Goal: Answer question/provide support

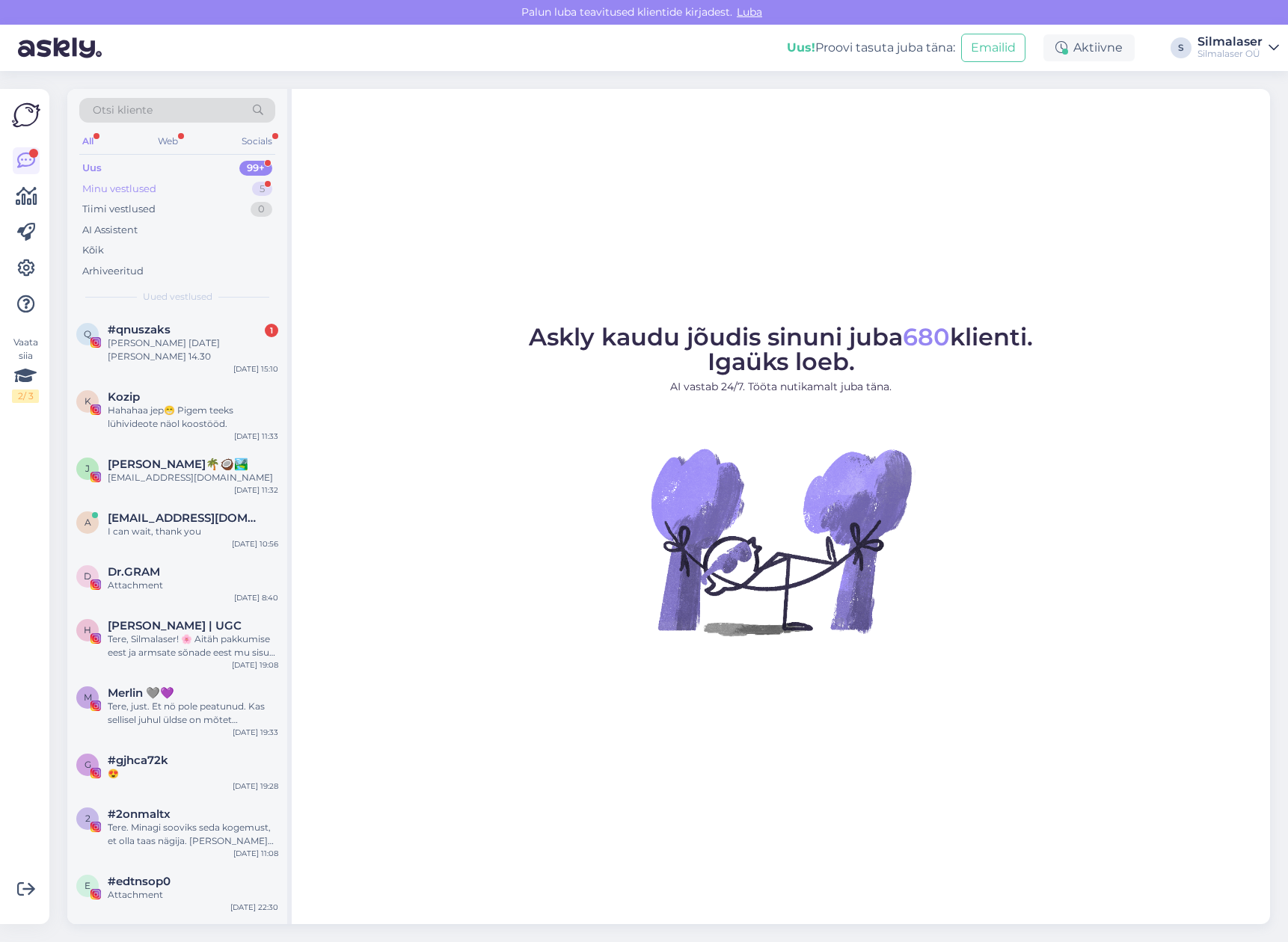
click at [157, 182] on div "Minu vestlused 5" at bounding box center [177, 189] width 196 height 21
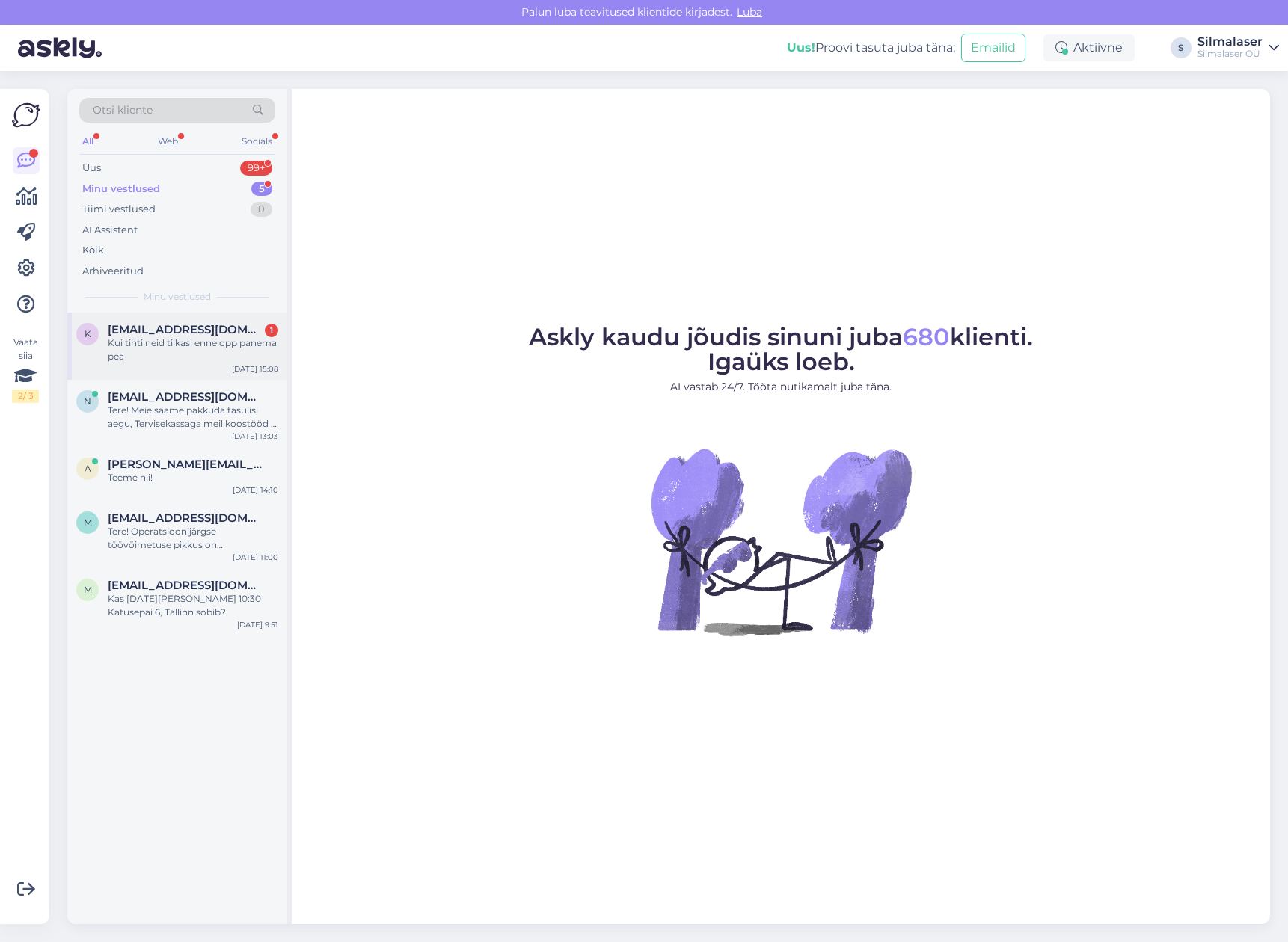
click at [159, 337] on div "Kui tihti neid tilkasi enne opp panema pea" at bounding box center [192, 350] width 170 height 27
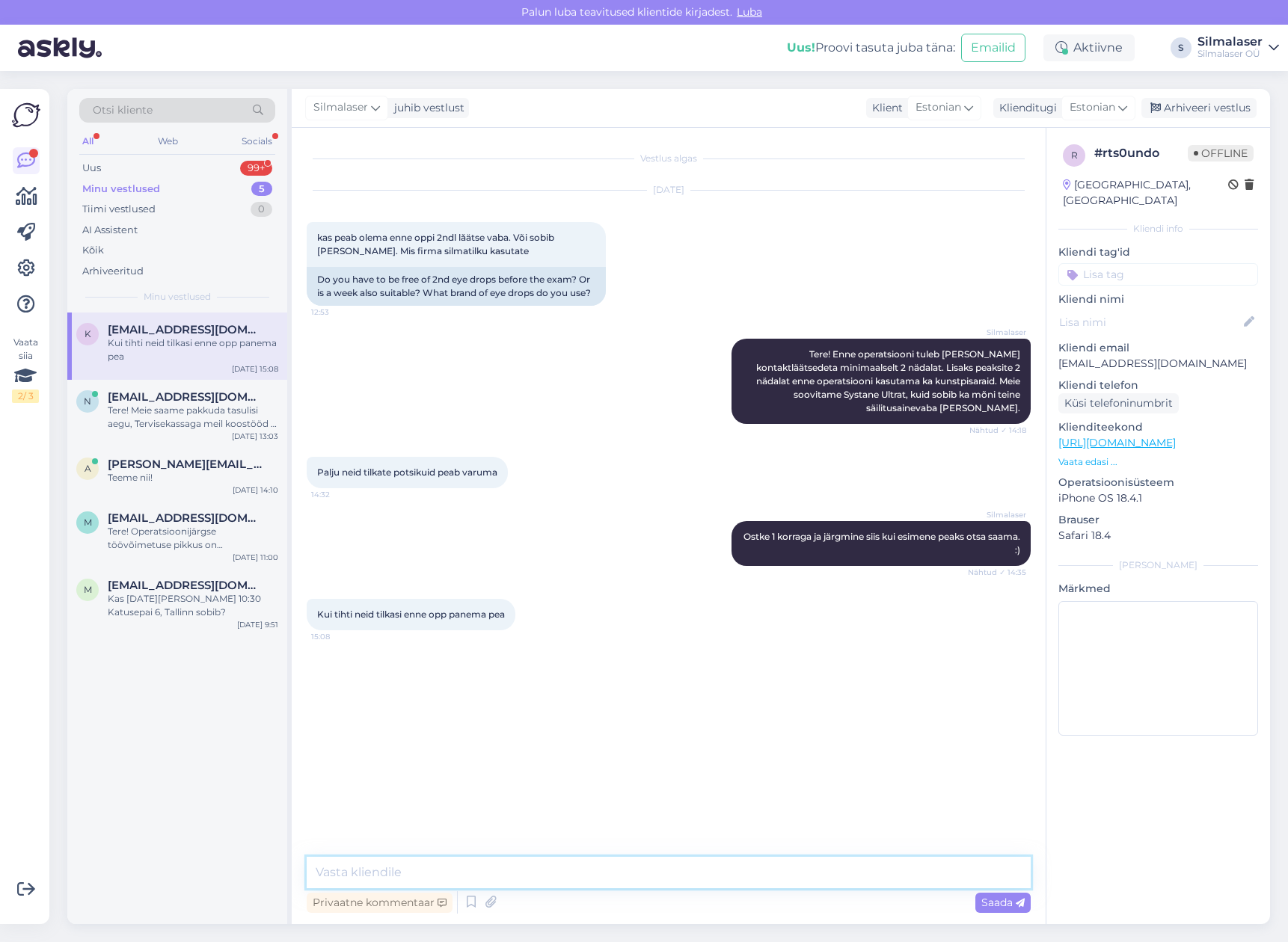
click at [550, 863] on textarea at bounding box center [668, 872] width 724 height 31
type textarea "5x päevas"
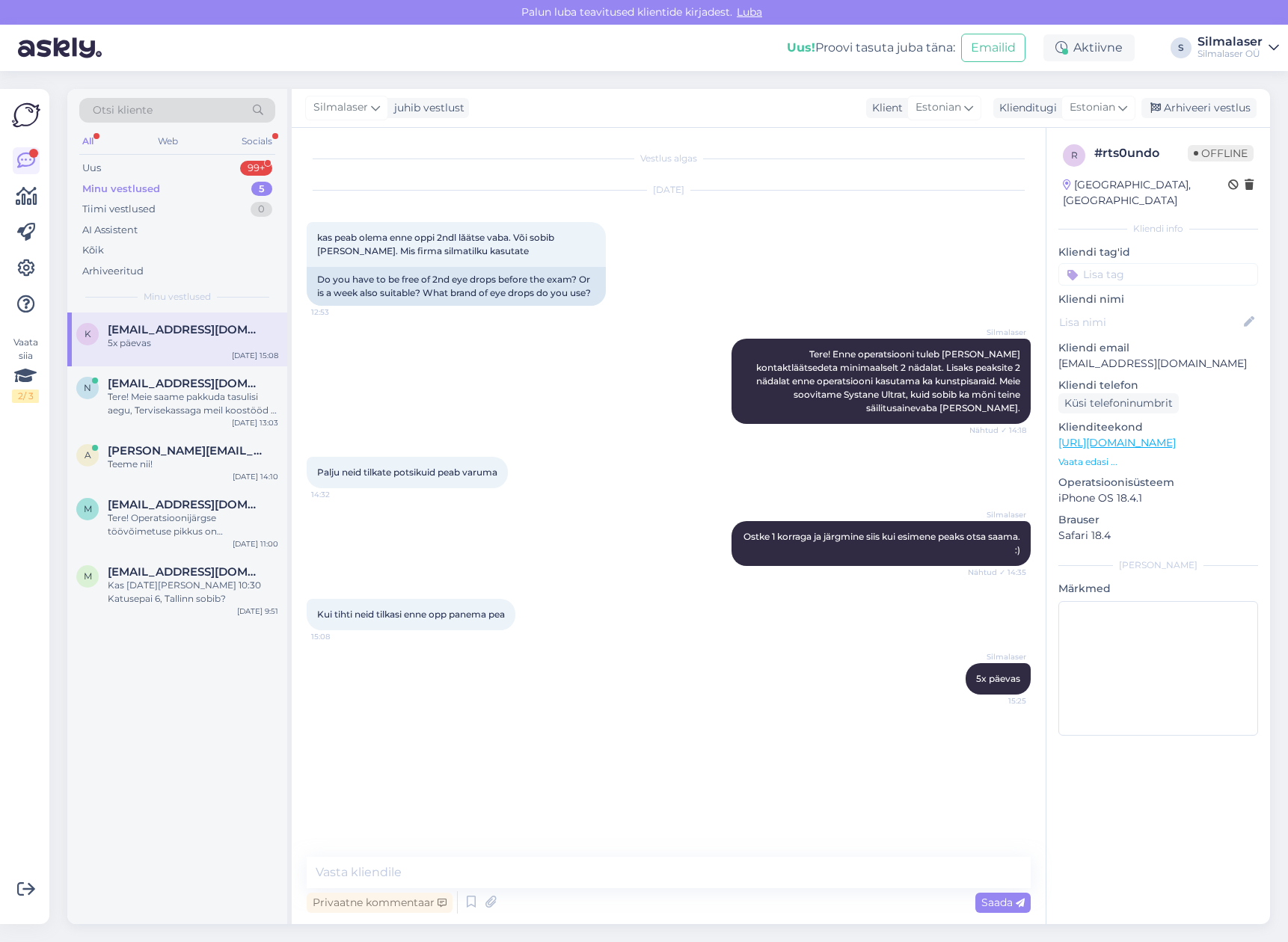
click at [181, 103] on div "Otsi kliente" at bounding box center [177, 110] width 196 height 24
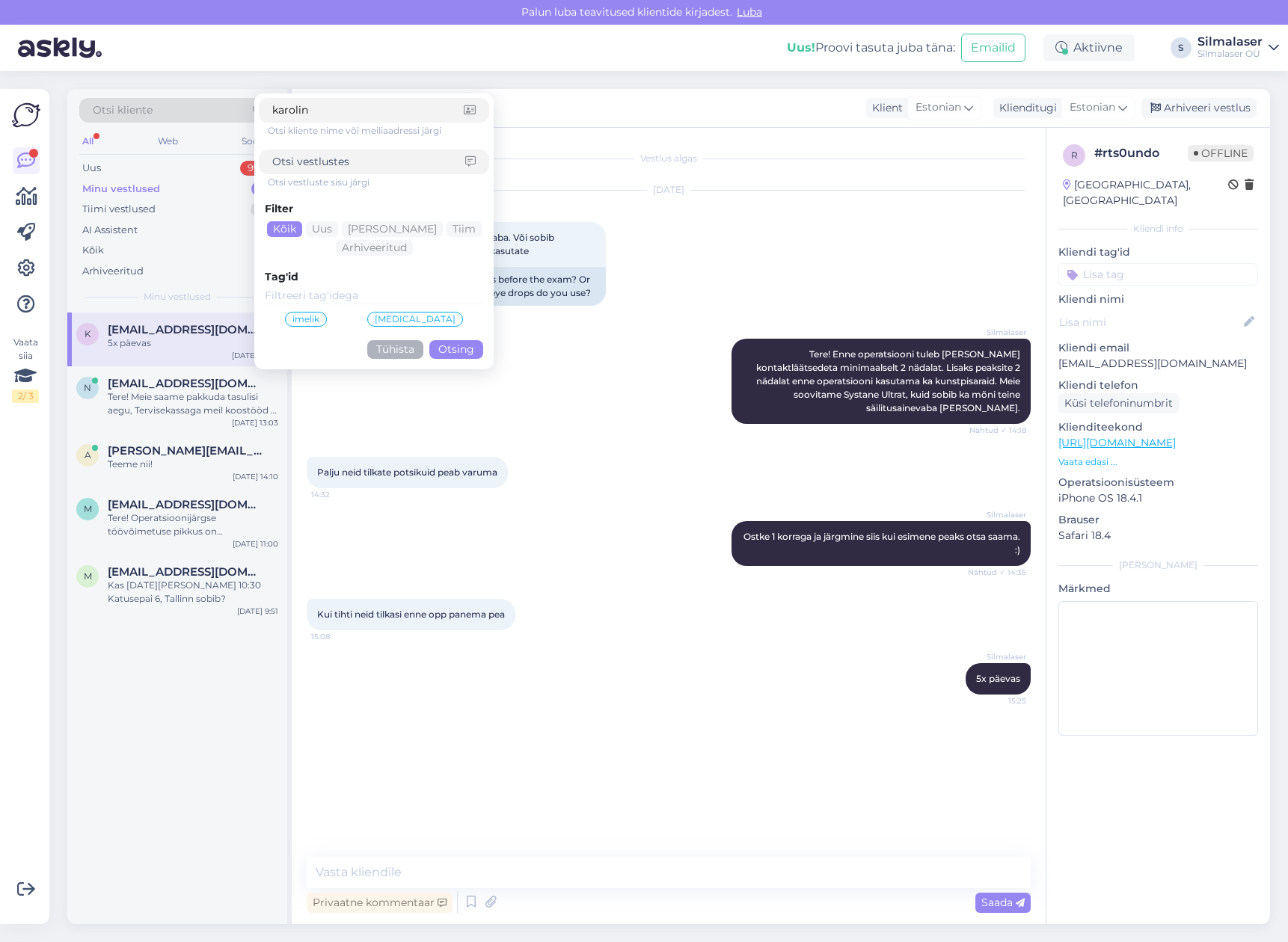
type input "[PERSON_NAME]"
click at [456, 349] on button "Otsing" at bounding box center [456, 349] width 54 height 18
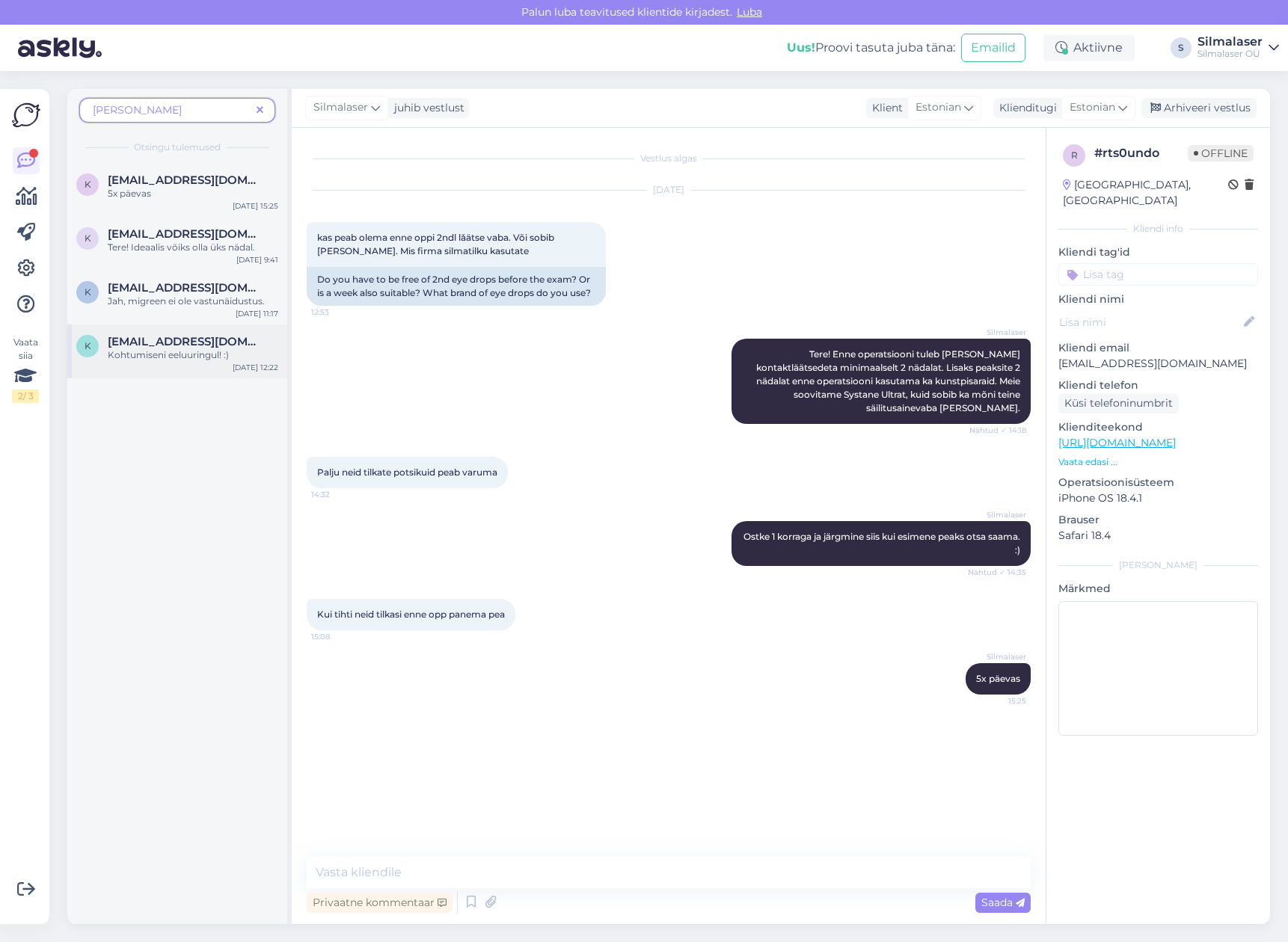
click at [175, 352] on div "Kohtumiseni eeluuringul! :)" at bounding box center [192, 354] width 170 height 13
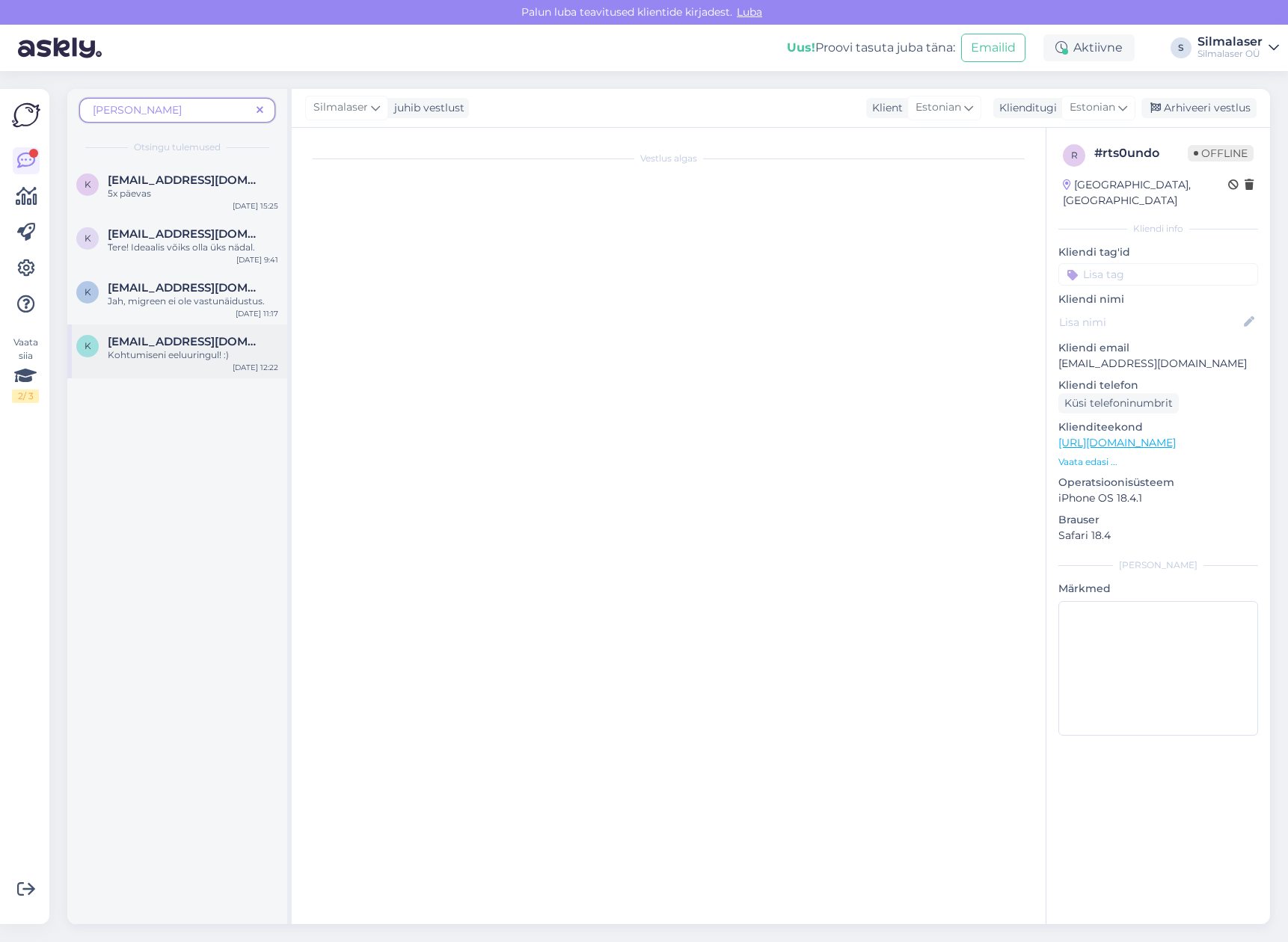
scroll to position [222, 0]
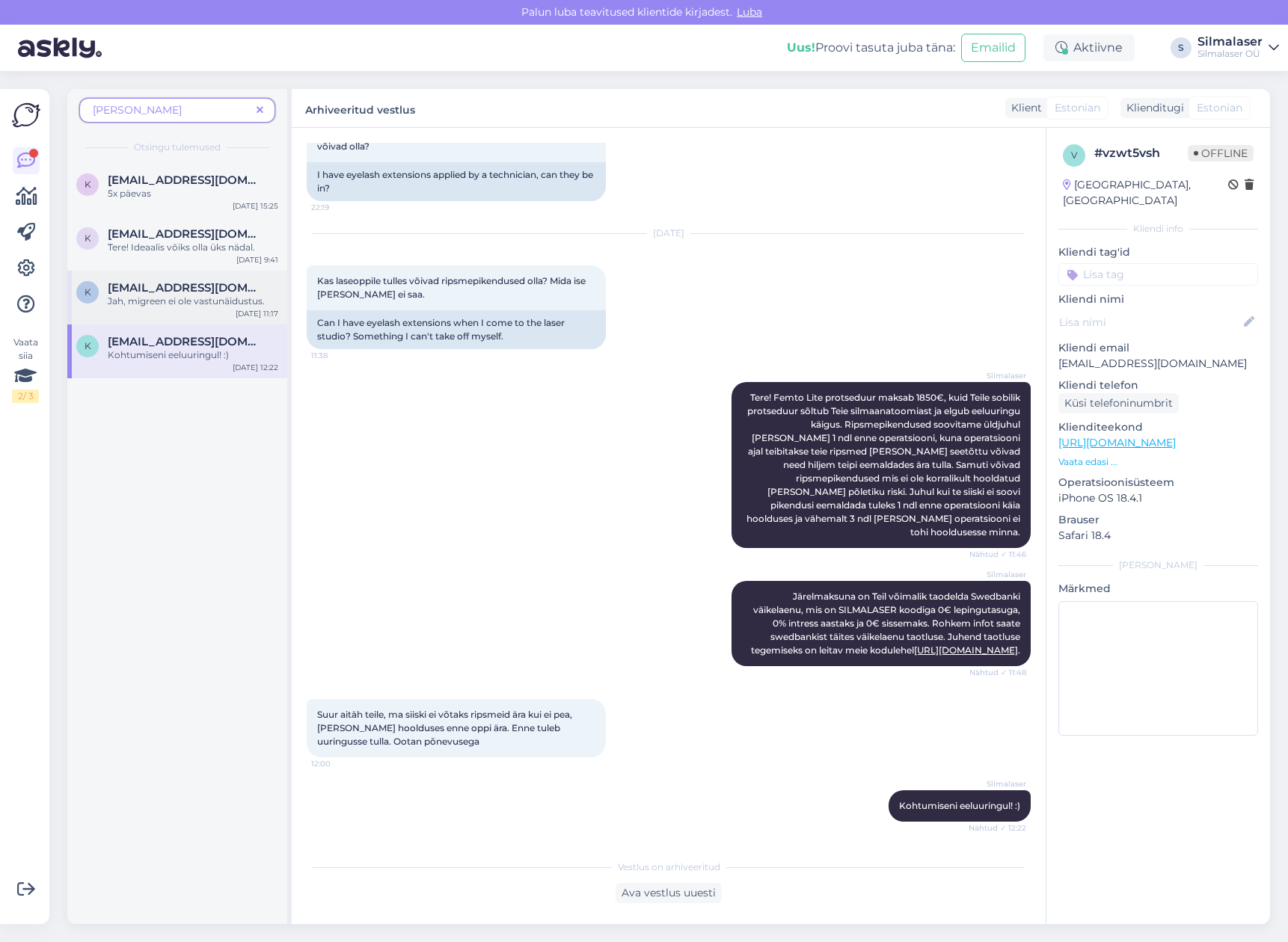
click at [182, 312] on div "k [EMAIL_ADDRESS][DOMAIN_NAME] Jah, migreen ei ole vastunäidustus. [DATE] 11:17" at bounding box center [177, 297] width 220 height 54
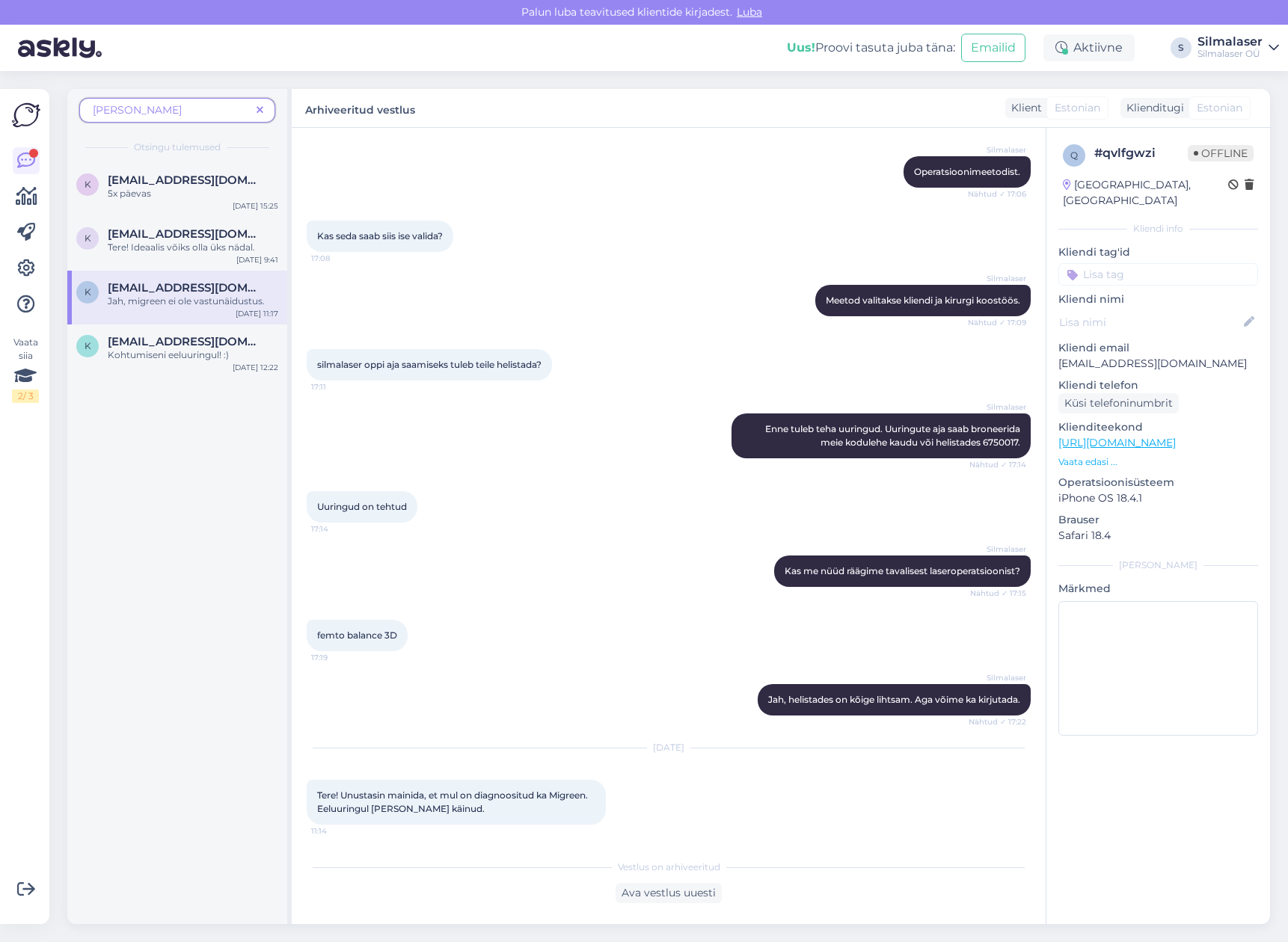
scroll to position [369, 0]
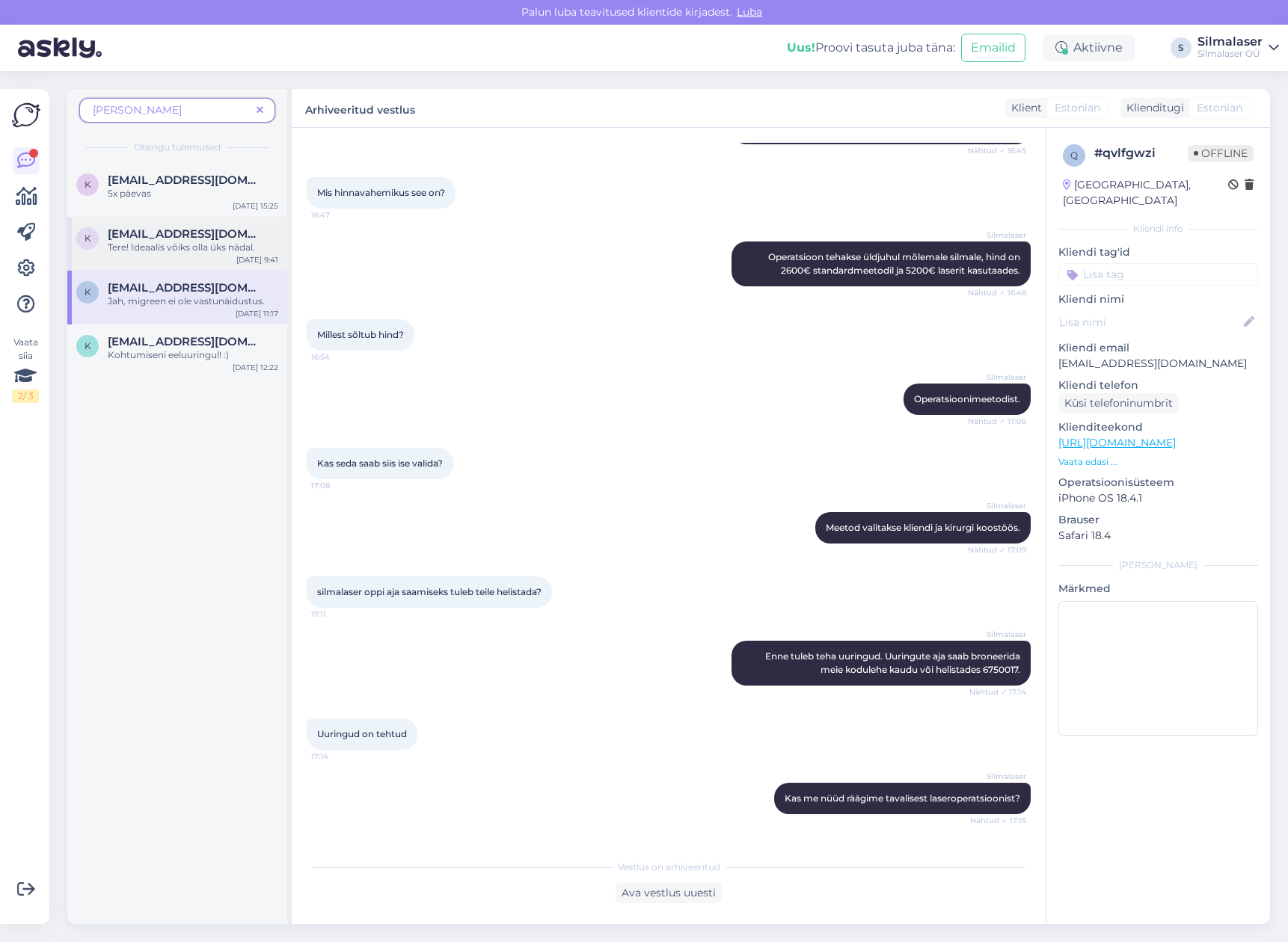
click at [182, 249] on div "Tere! Ideaalis võiks olla üks nädal." at bounding box center [192, 247] width 170 height 13
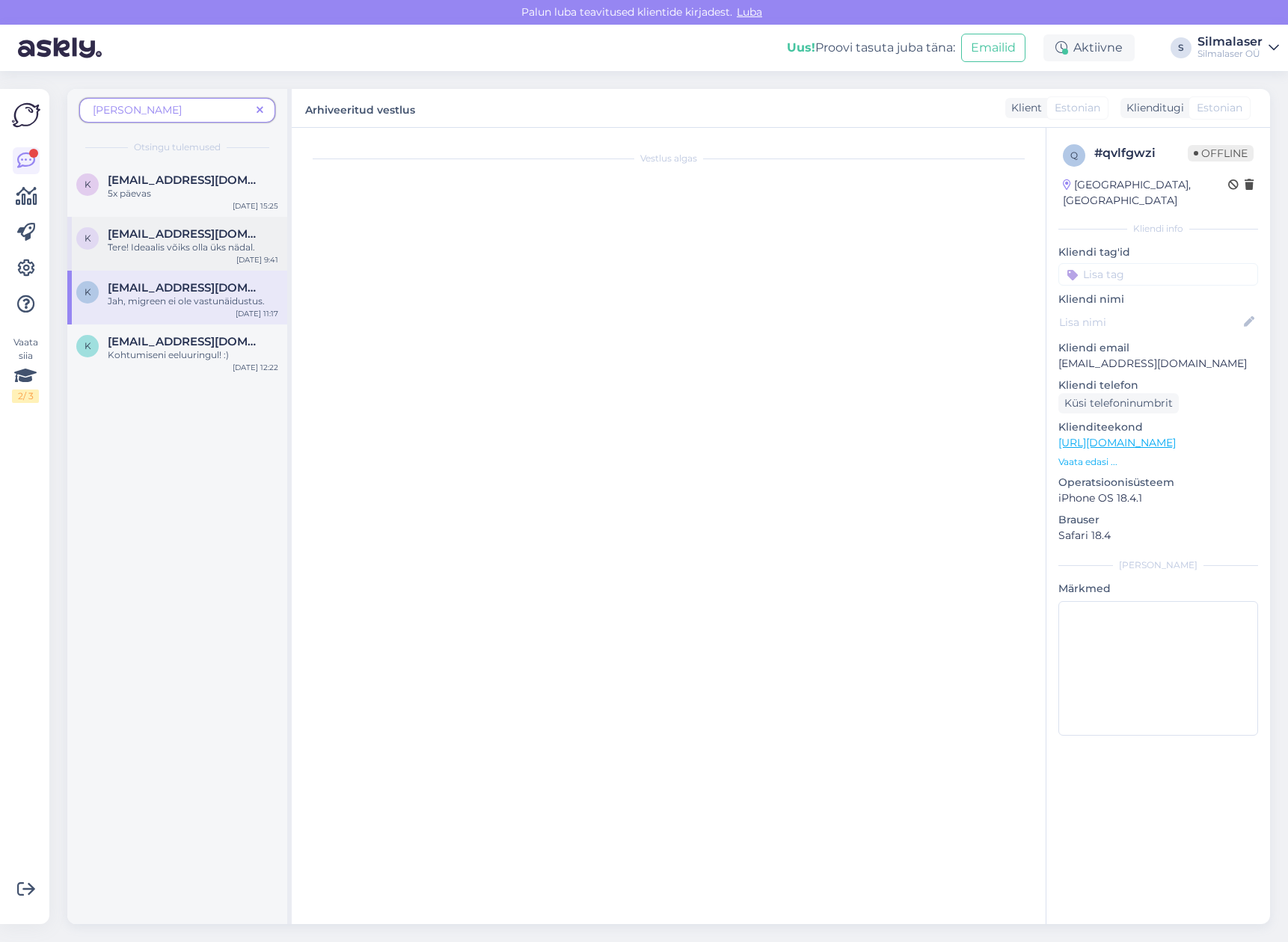
scroll to position [0, 0]
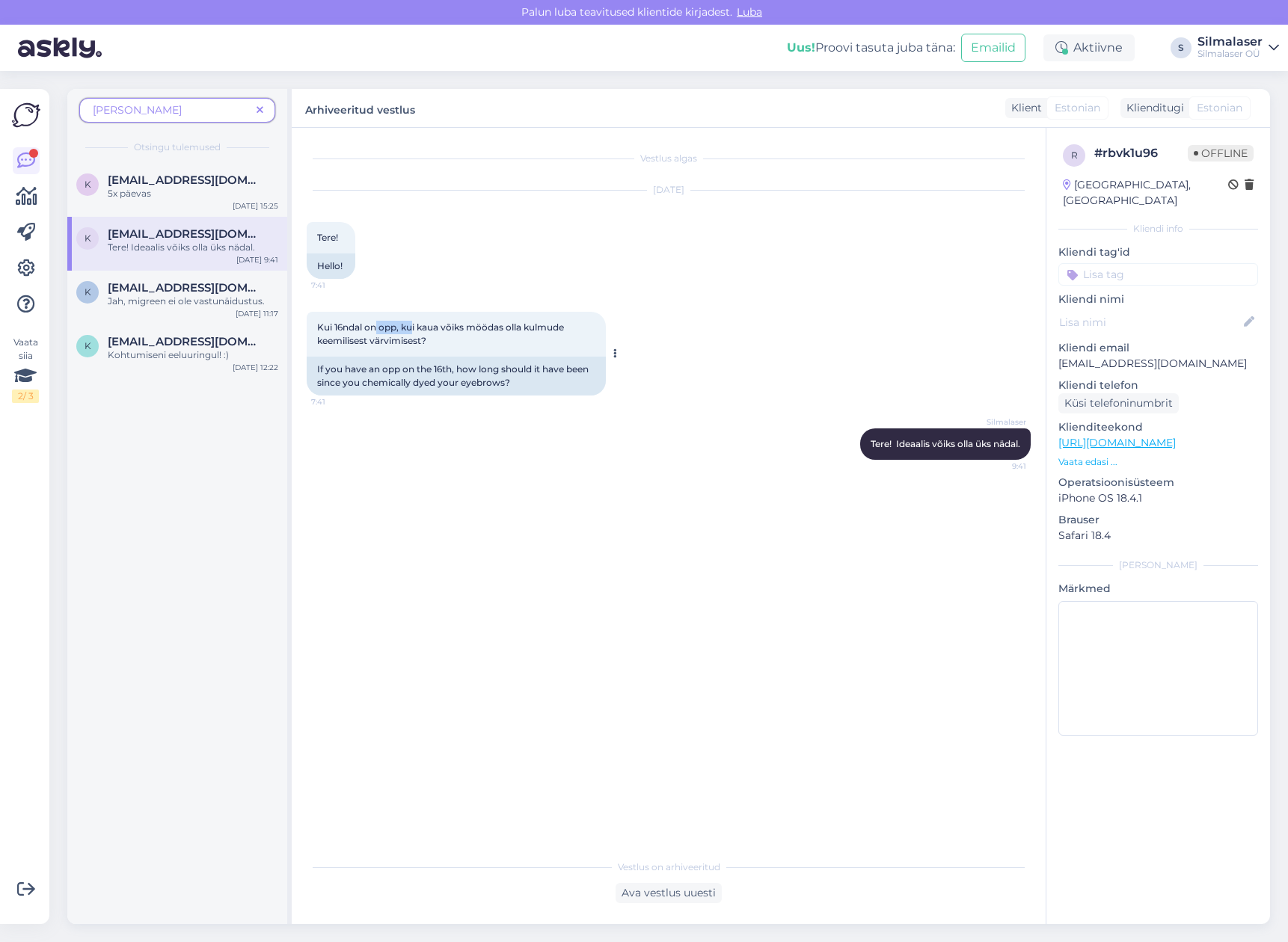
drag, startPoint x: 375, startPoint y: 322, endPoint x: 387, endPoint y: 327, distance: 13.0
click at [414, 326] on span "Kui 16ndal on opp, kui kaua võiks möödas olla kulmude keemilisest värvimisest?" at bounding box center [441, 334] width 249 height 24
click at [131, 308] on div "k [EMAIL_ADDRESS][DOMAIN_NAME] Jah, migreen ei ole vastunäidustus. [DATE] 11:17" at bounding box center [177, 297] width 220 height 54
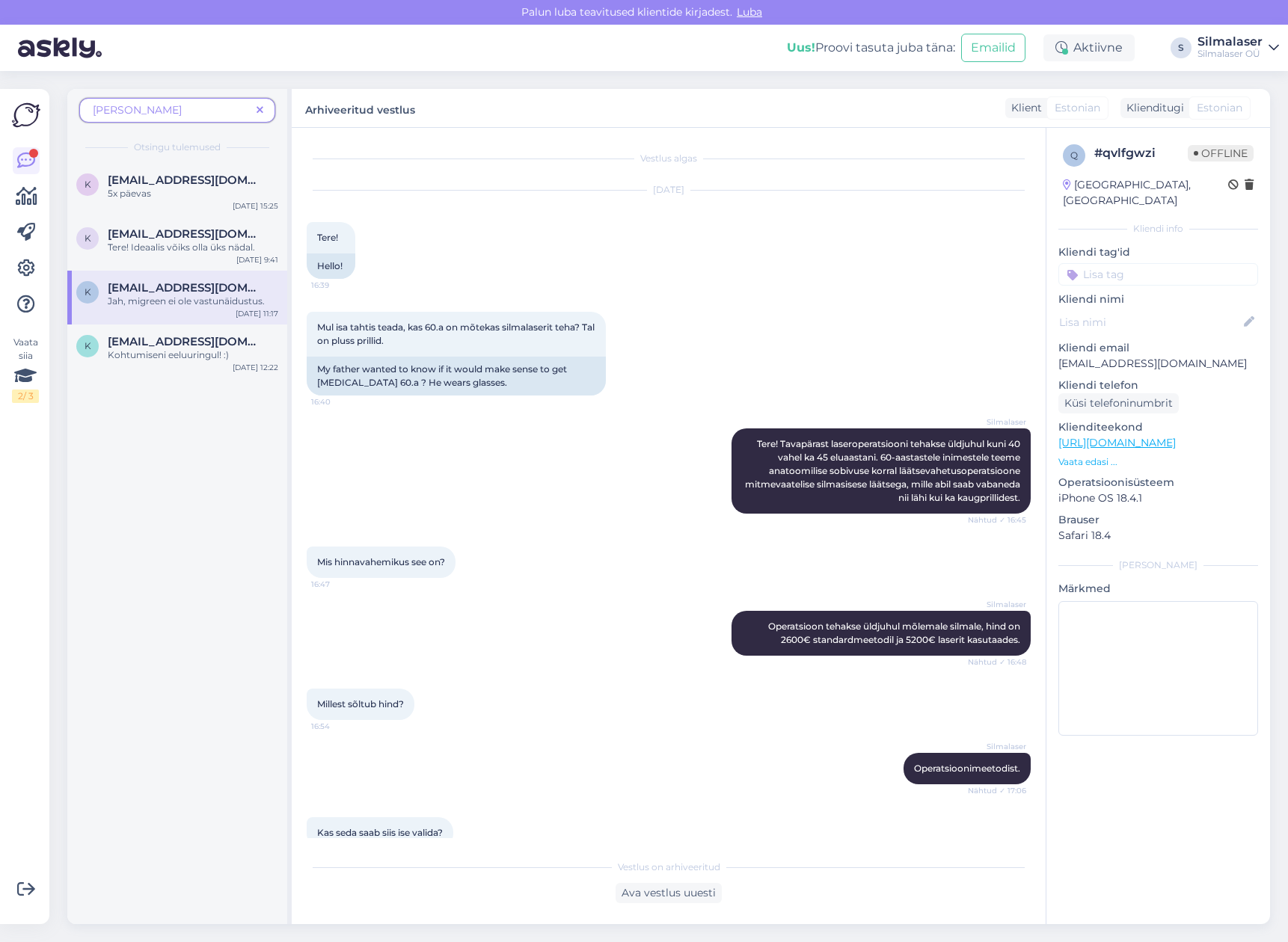
scroll to position [728, 0]
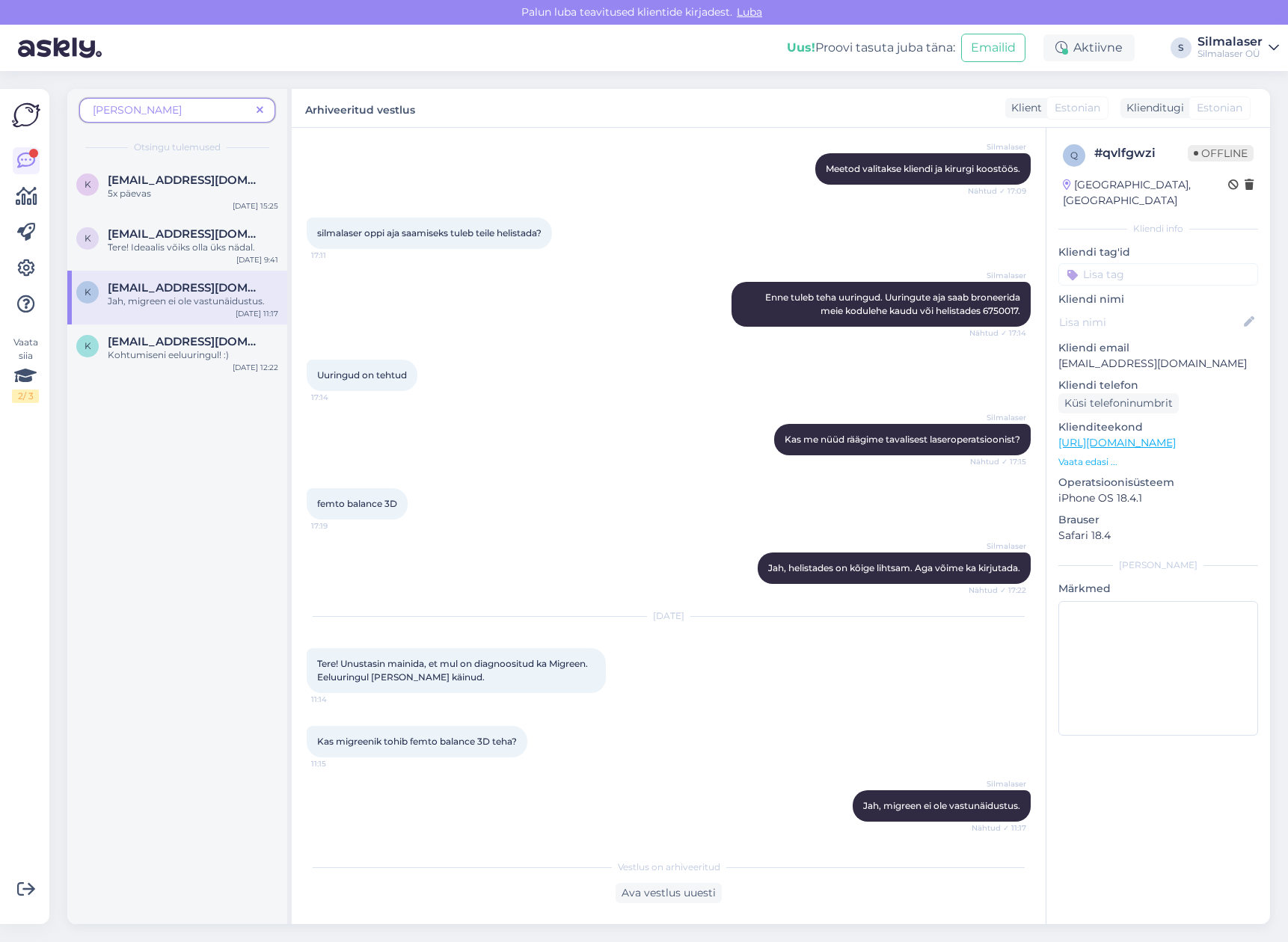
click at [252, 110] on span at bounding box center [259, 110] width 18 height 16
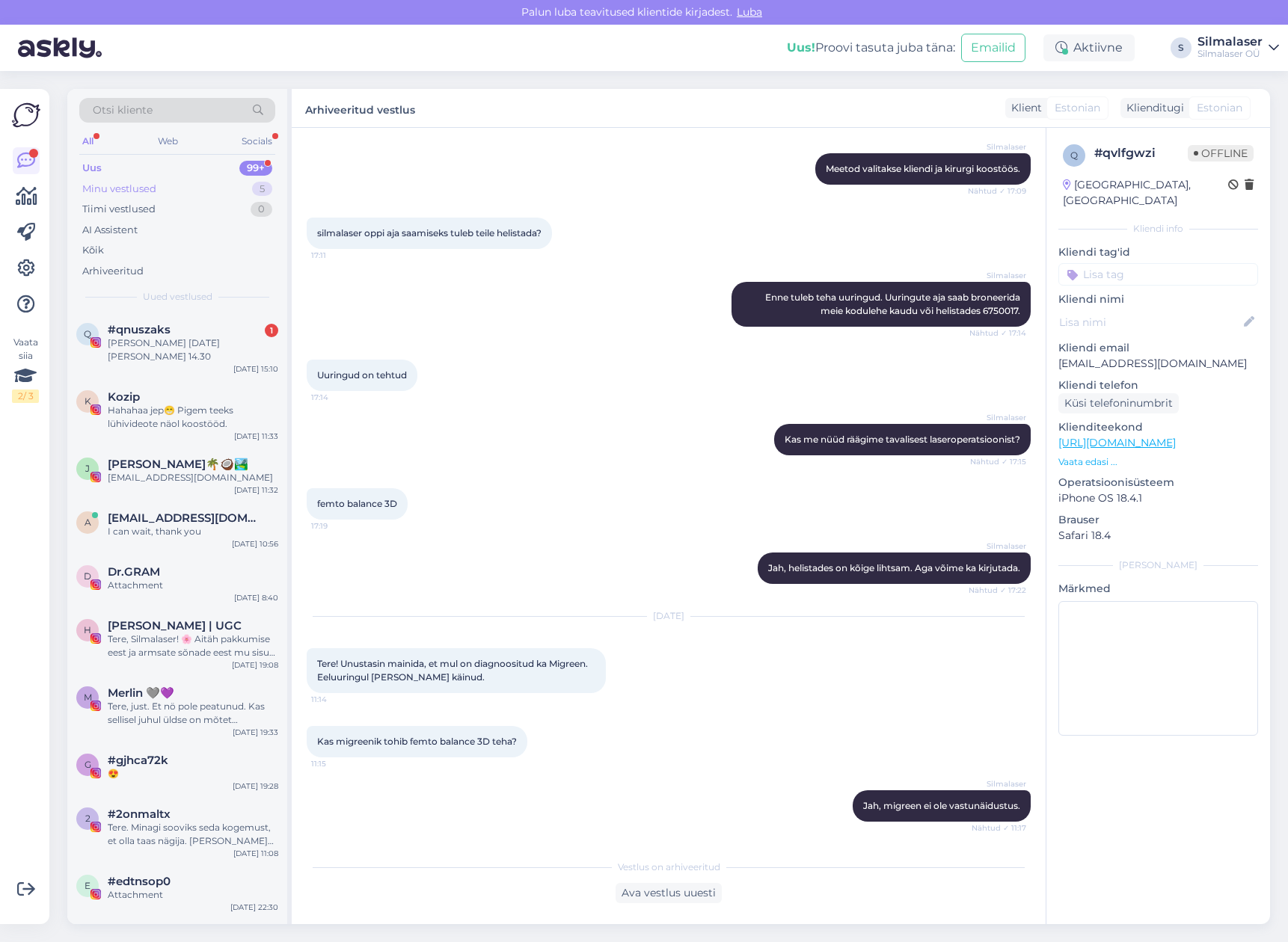
click at [177, 192] on div "Minu vestlused 5" at bounding box center [177, 189] width 196 height 21
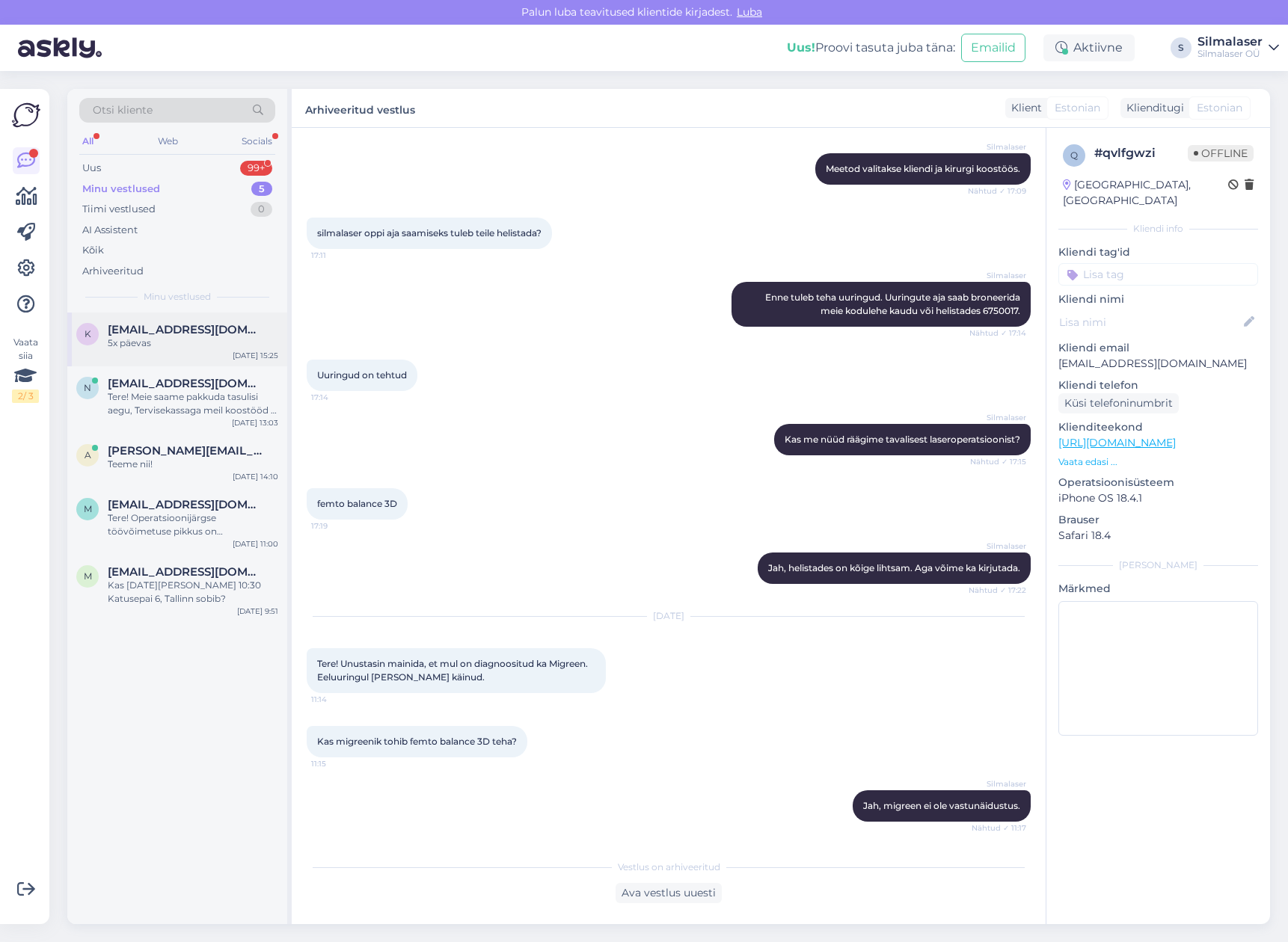
click at [191, 331] on span "[EMAIL_ADDRESS][DOMAIN_NAME]" at bounding box center [185, 329] width 155 height 13
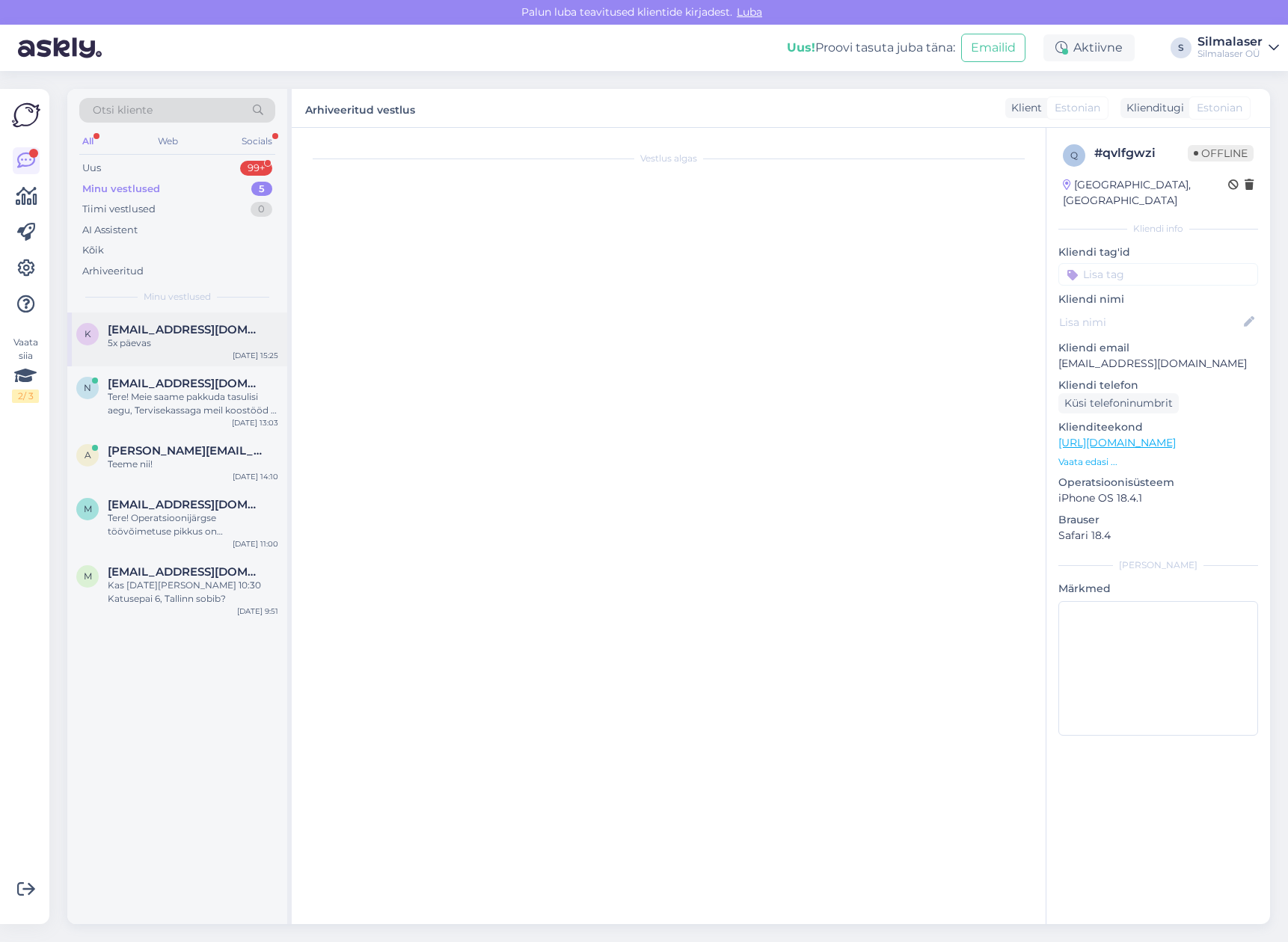
scroll to position [0, 0]
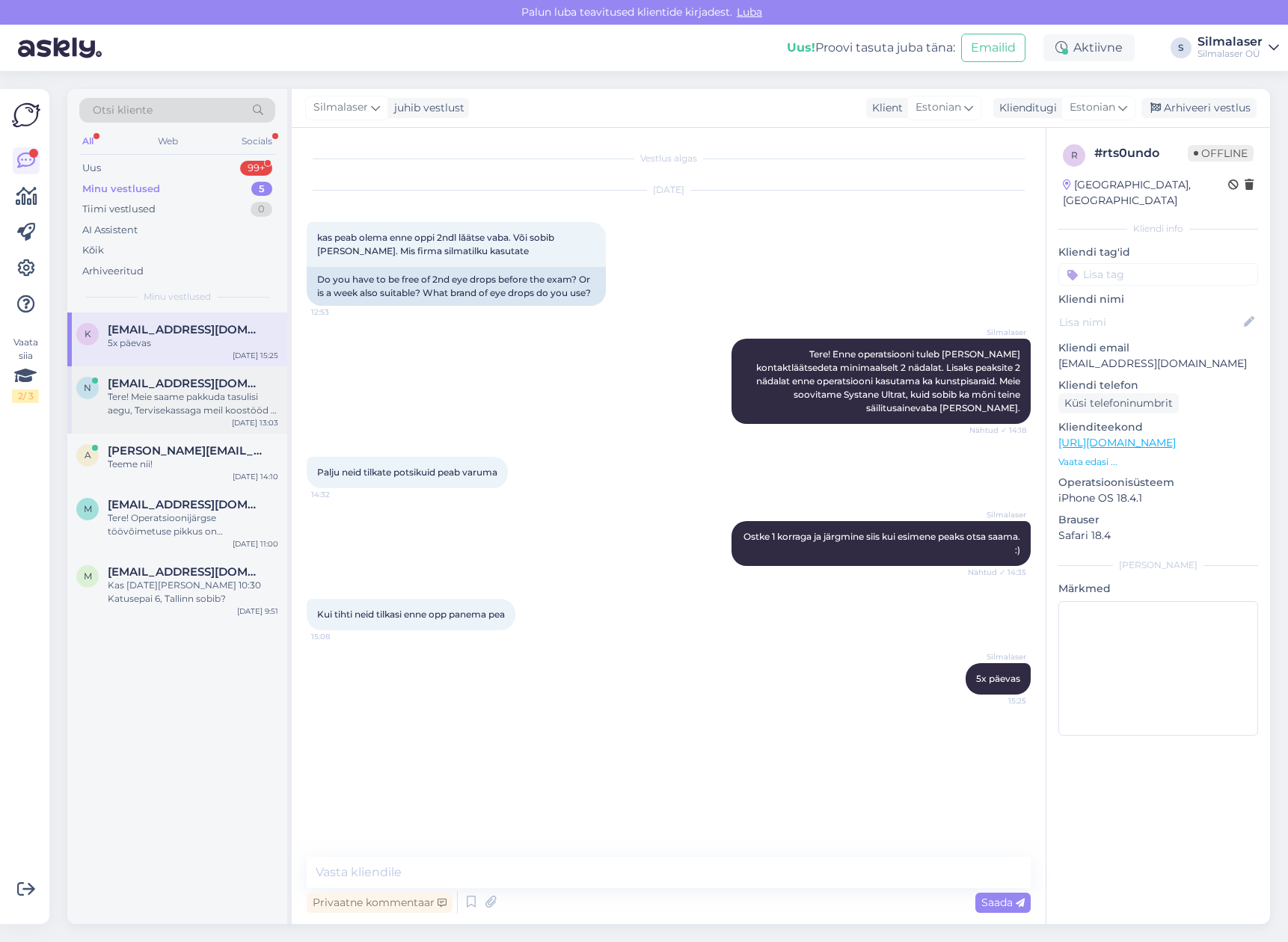
click at [195, 407] on div "Tere! Meie saame pakkuda tasulisi aegu, Tervisekassaga meil koostööd ei ole. Vi…" at bounding box center [192, 403] width 170 height 27
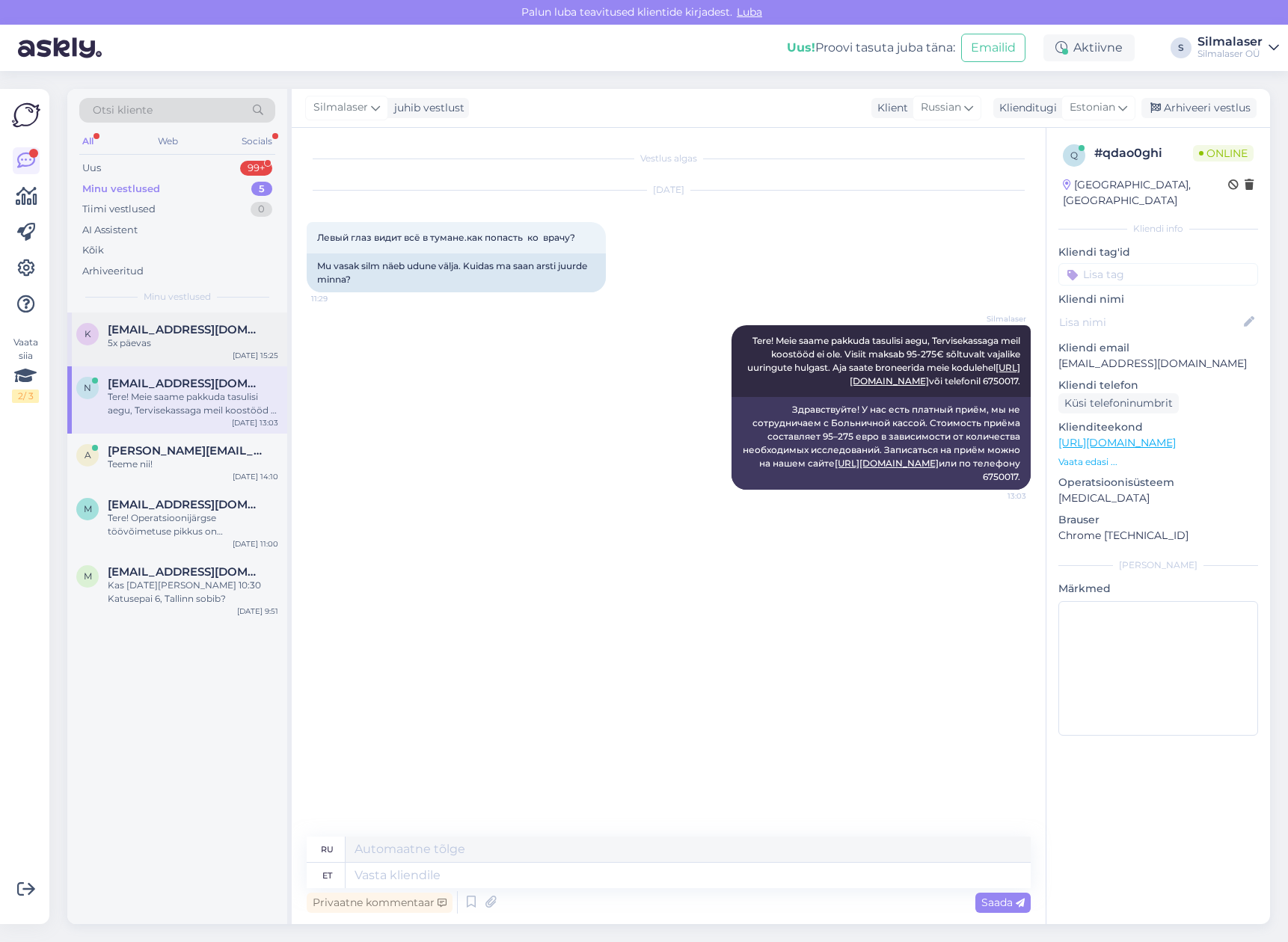
click at [196, 346] on div "5x päevas" at bounding box center [192, 343] width 170 height 13
